Goal: Task Accomplishment & Management: Use online tool/utility

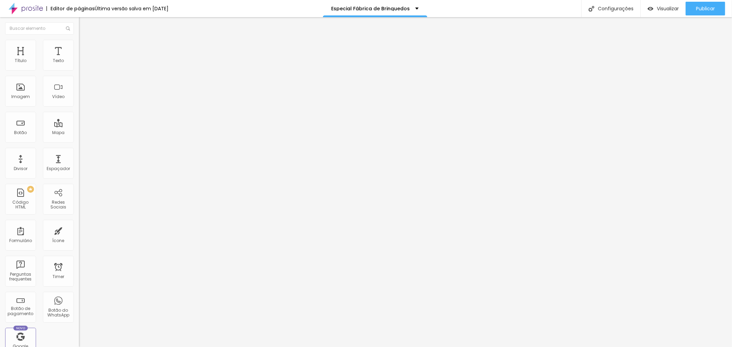
click at [79, 76] on span "Titulo 4" at bounding box center [88, 73] width 18 height 6
click at [79, 103] on button "button" at bounding box center [84, 99] width 10 height 7
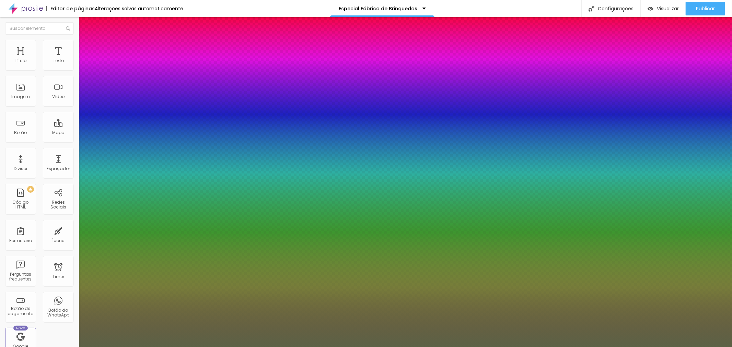
type input "1"
type input "59"
type input "1"
type input "51"
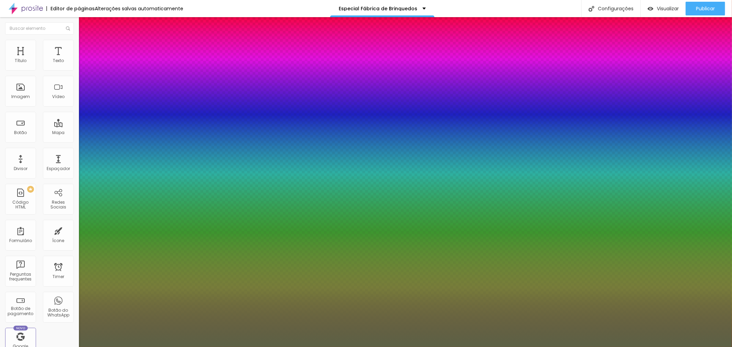
type input "51"
type input "1"
type input "50"
type input "1"
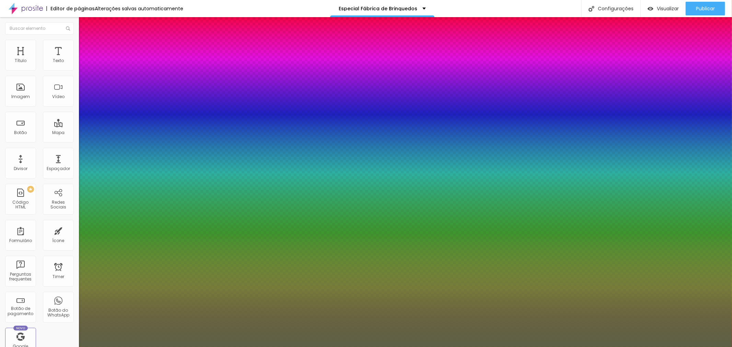
type input "49"
type input "1"
type input "48"
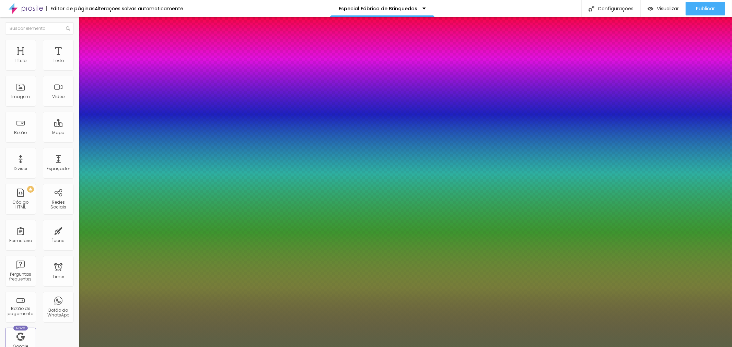
type input "1"
type input "45"
type input "1"
type input "44"
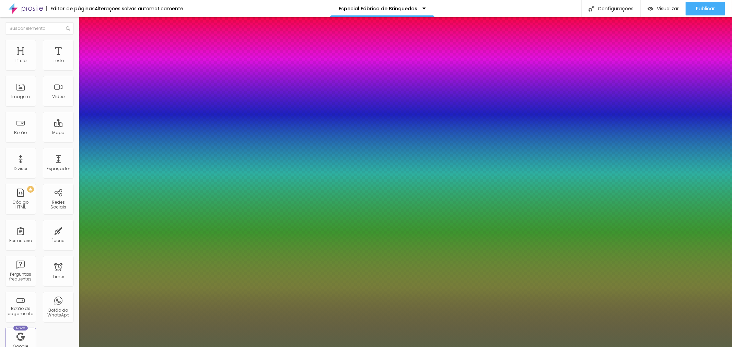
type input "44"
type input "1"
type input "41"
type input "1"
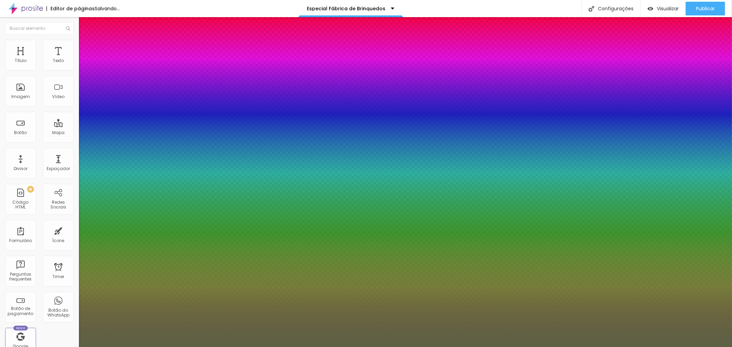
type input "40"
type input "1"
type input "38"
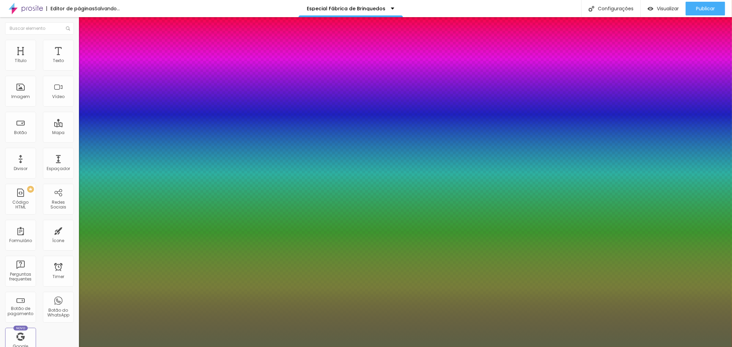
type input "1"
drag, startPoint x: 122, startPoint y: 194, endPoint x: 105, endPoint y: 196, distance: 17.3
type input "38"
type input "1"
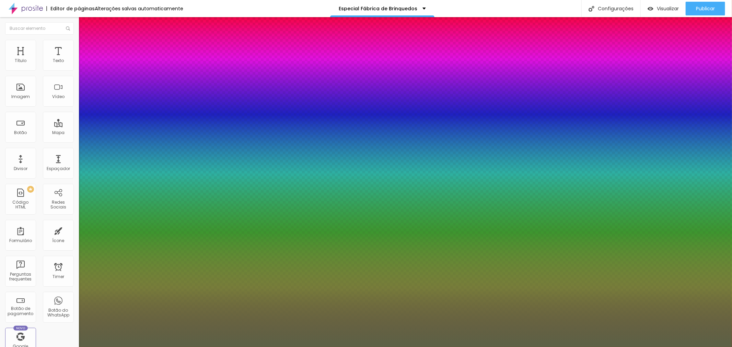
click at [536, 347] on div at bounding box center [366, 347] width 732 height 0
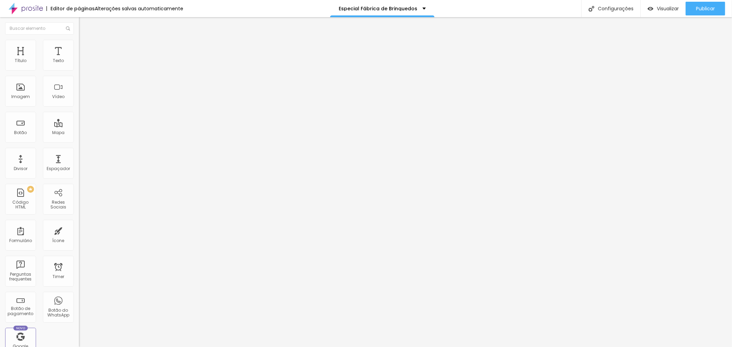
click at [79, 103] on button "button" at bounding box center [84, 99] width 10 height 7
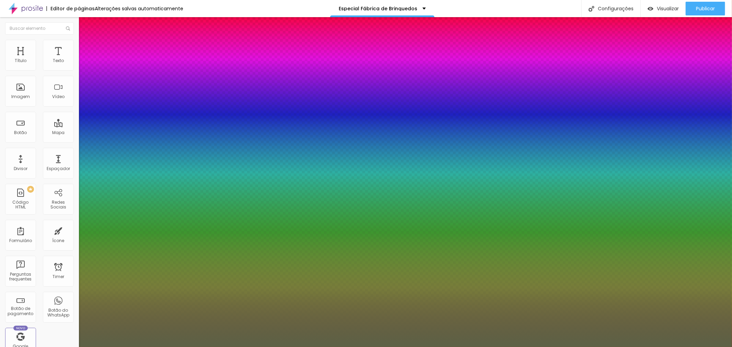
type input "1"
click at [232, 347] on div at bounding box center [366, 347] width 732 height 0
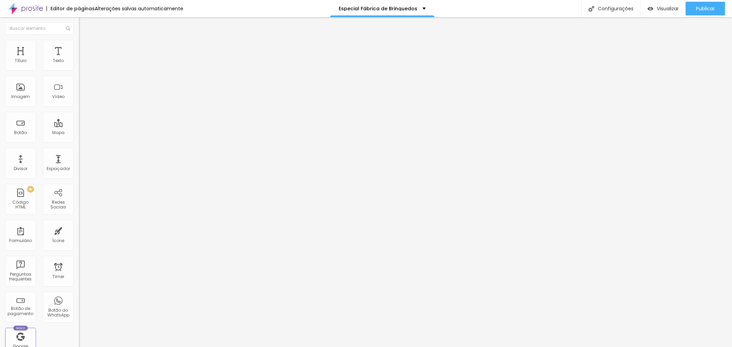
click at [79, 76] on span "Titulo 4" at bounding box center [88, 72] width 18 height 7
click at [79, 103] on button "button" at bounding box center [84, 99] width 10 height 7
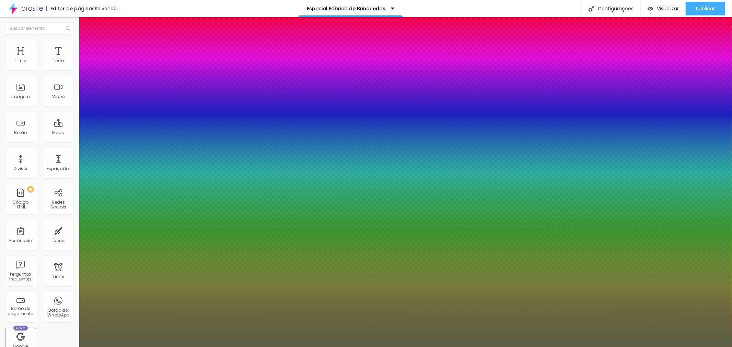
type input "1"
type input "61"
type input "1"
type input "48"
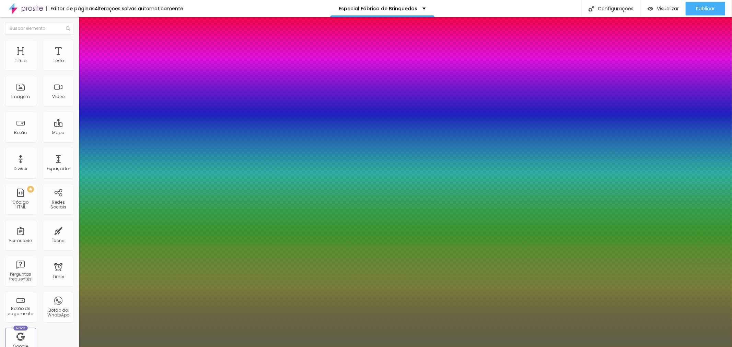
type input "48"
type input "1"
type input "46"
type input "1"
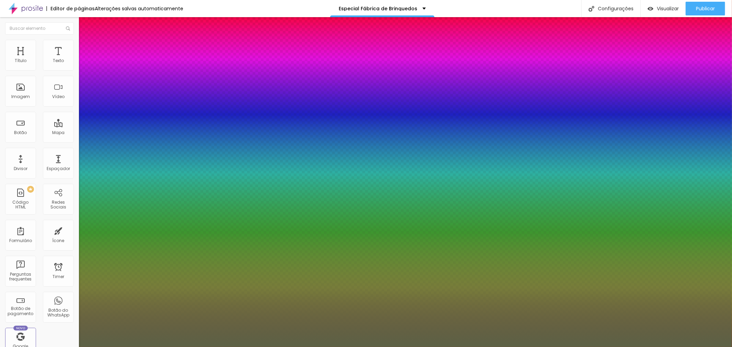
type input "45"
type input "1"
type input "44"
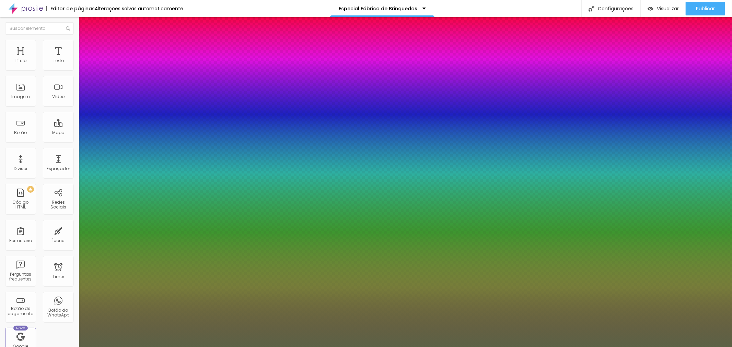
type input "1"
type input "43"
type input "1"
type input "42"
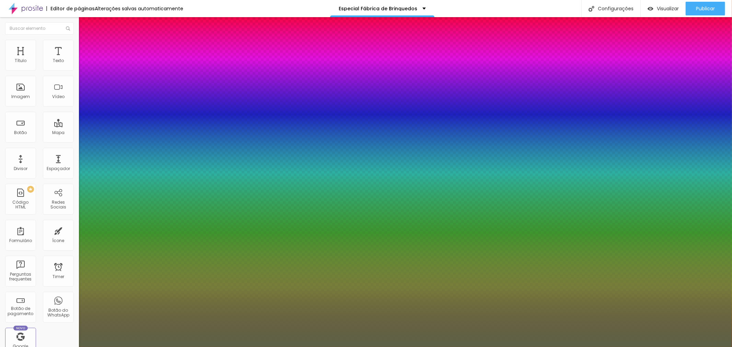
type input "42"
type input "1"
type input "41"
type input "1"
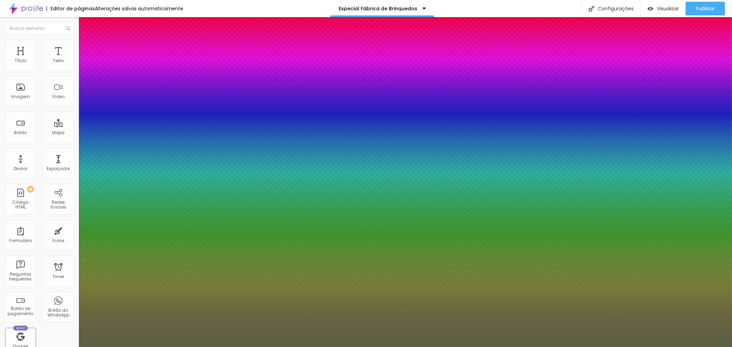
type input "40"
type input "1"
type input "39"
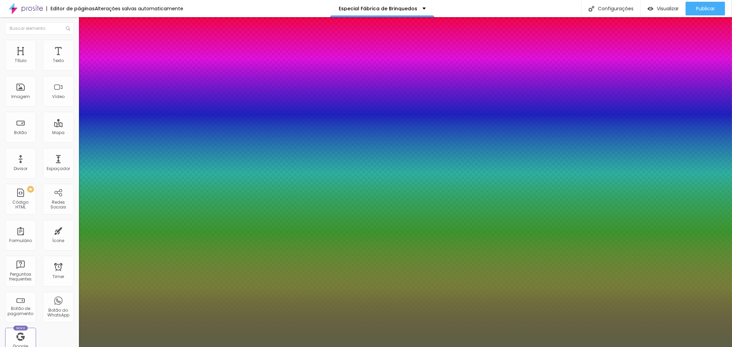
type input "1"
type input "38"
type input "1"
type input "37"
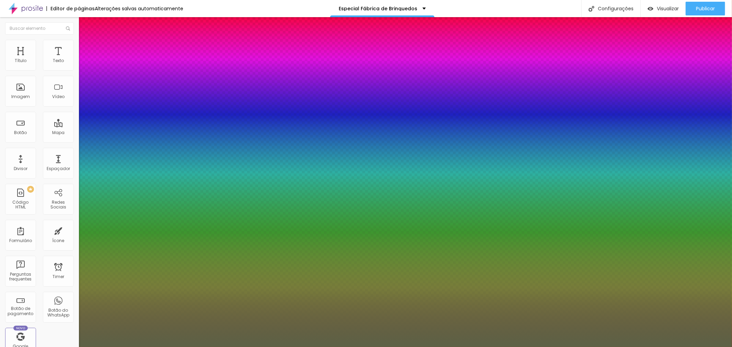
type input "37"
type input "1"
type input "36"
type input "1"
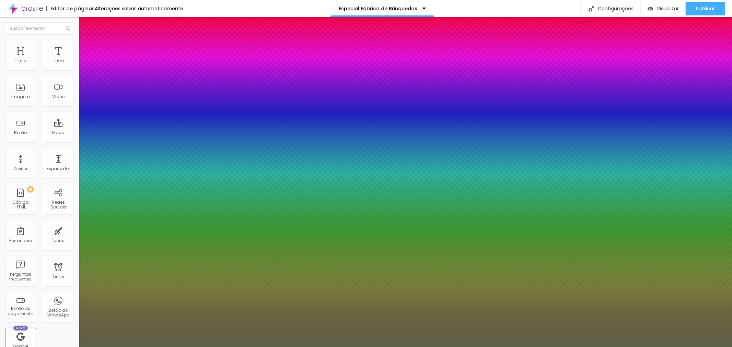
type input "37"
type input "1"
type input "38"
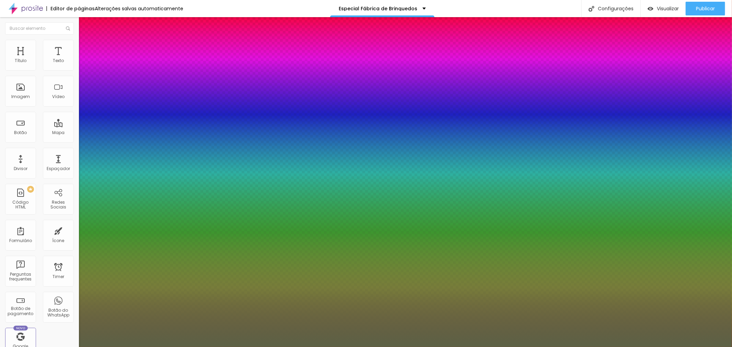
type input "1"
drag, startPoint x: 122, startPoint y: 194, endPoint x: 105, endPoint y: 193, distance: 17.5
type input "38"
type input "1"
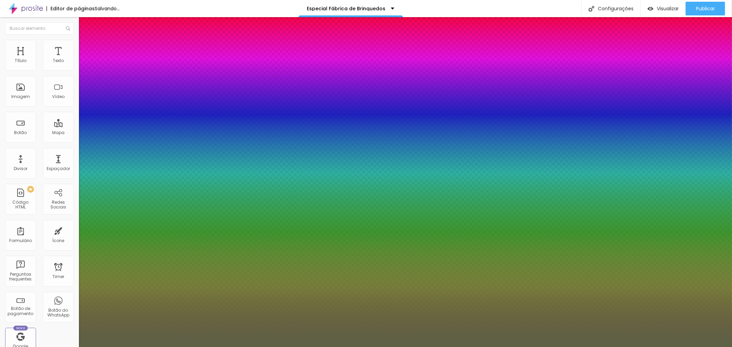
click at [587, 347] on div at bounding box center [366, 347] width 732 height 0
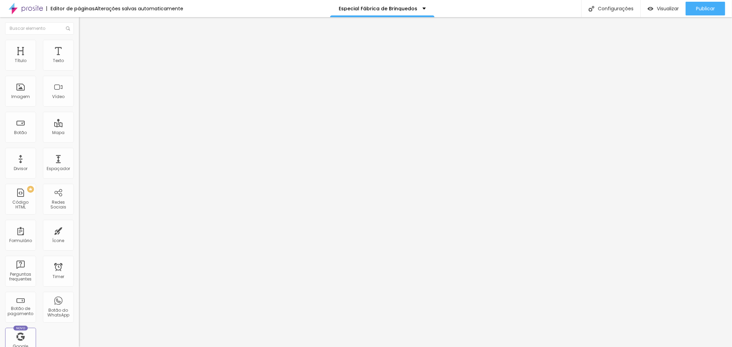
click at [79, 103] on button "button" at bounding box center [84, 99] width 10 height 7
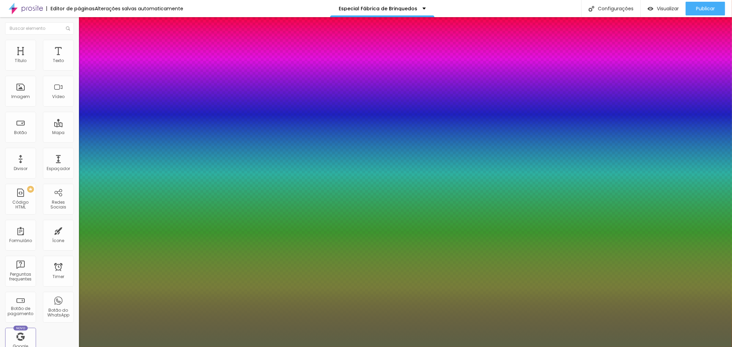
type input "1"
click at [713, 347] on div at bounding box center [366, 347] width 732 height 0
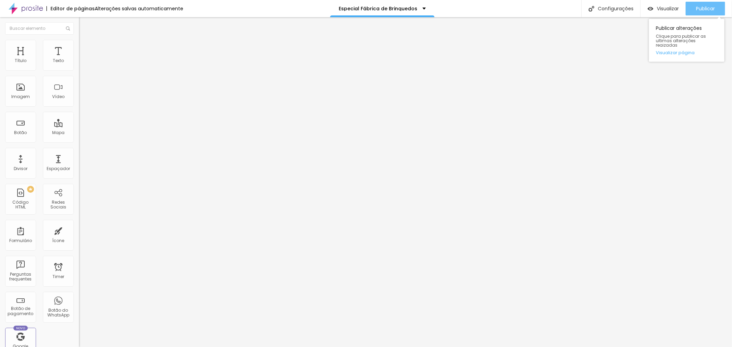
click at [713, 11] on div "Publicar" at bounding box center [705, 9] width 19 height 14
click at [79, 72] on img at bounding box center [81, 70] width 4 height 4
